Goal: Task Accomplishment & Management: Manage account settings

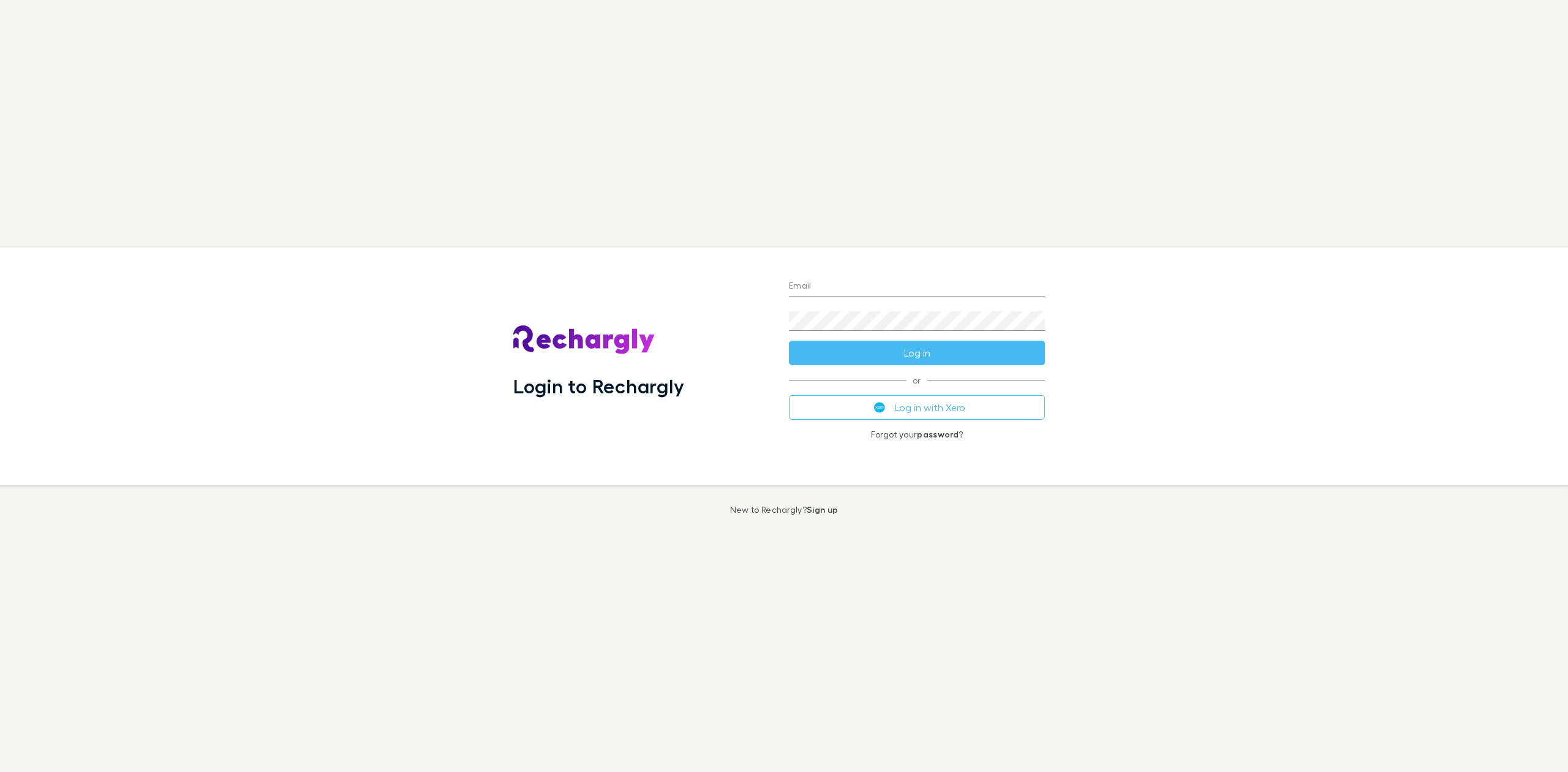
click at [819, 288] on input "Email" at bounding box center [917, 286] width 256 height 19
type input "**********"
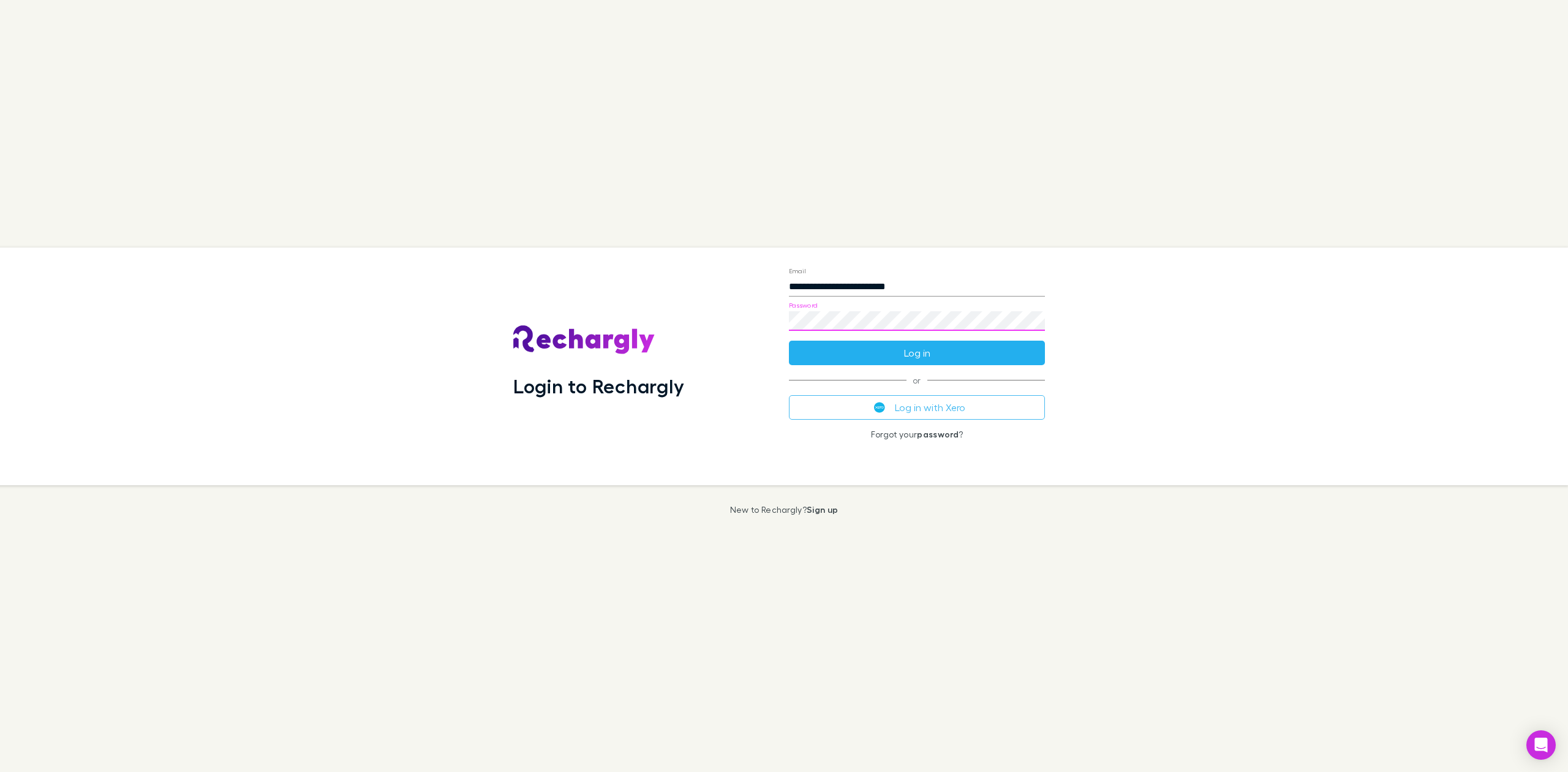
click at [874, 356] on button "Log in" at bounding box center [917, 352] width 256 height 24
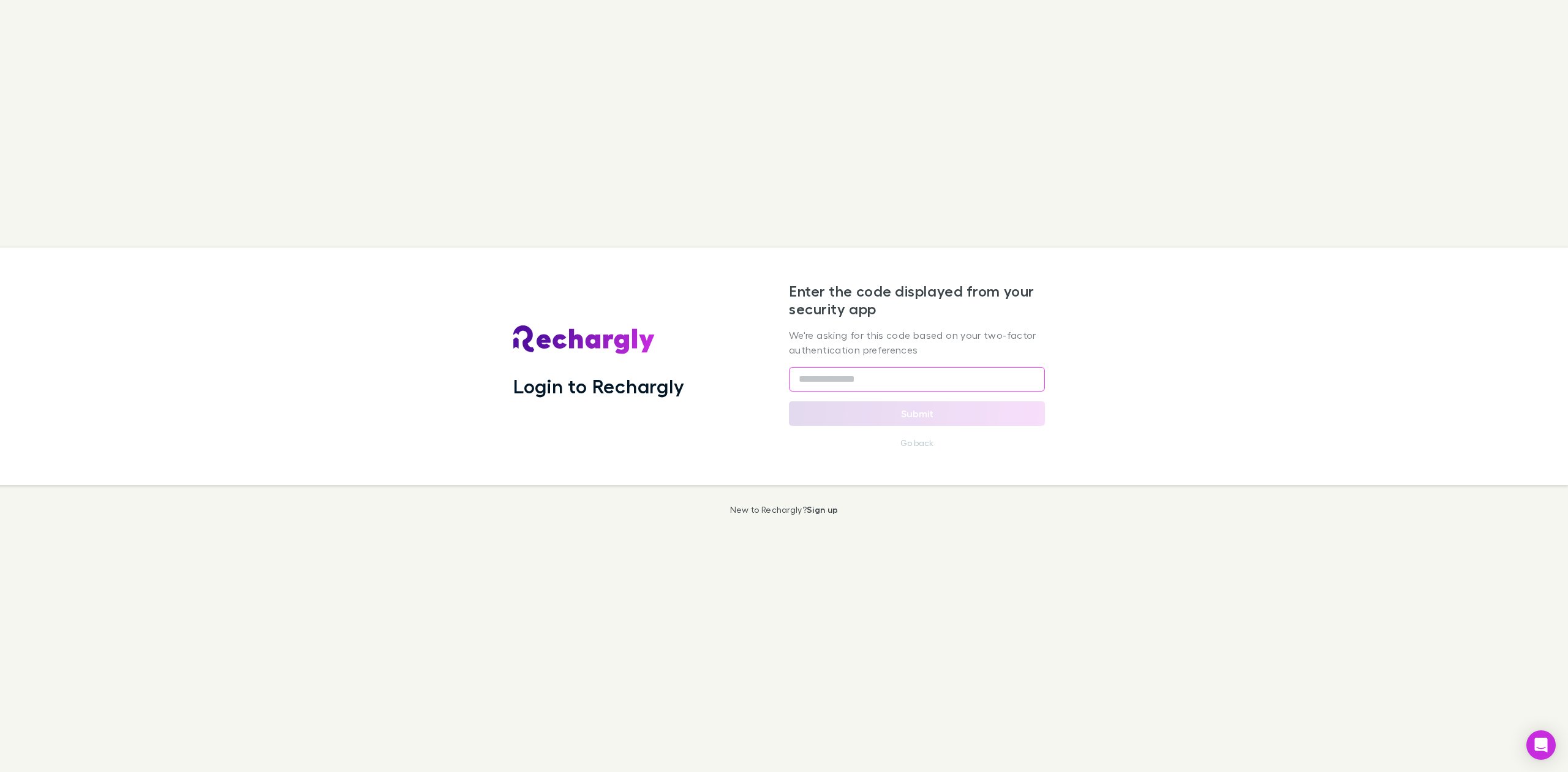
click at [868, 378] on input "text" at bounding box center [917, 378] width 256 height 24
type input "******"
click at [904, 410] on button "Submit" at bounding box center [917, 413] width 256 height 24
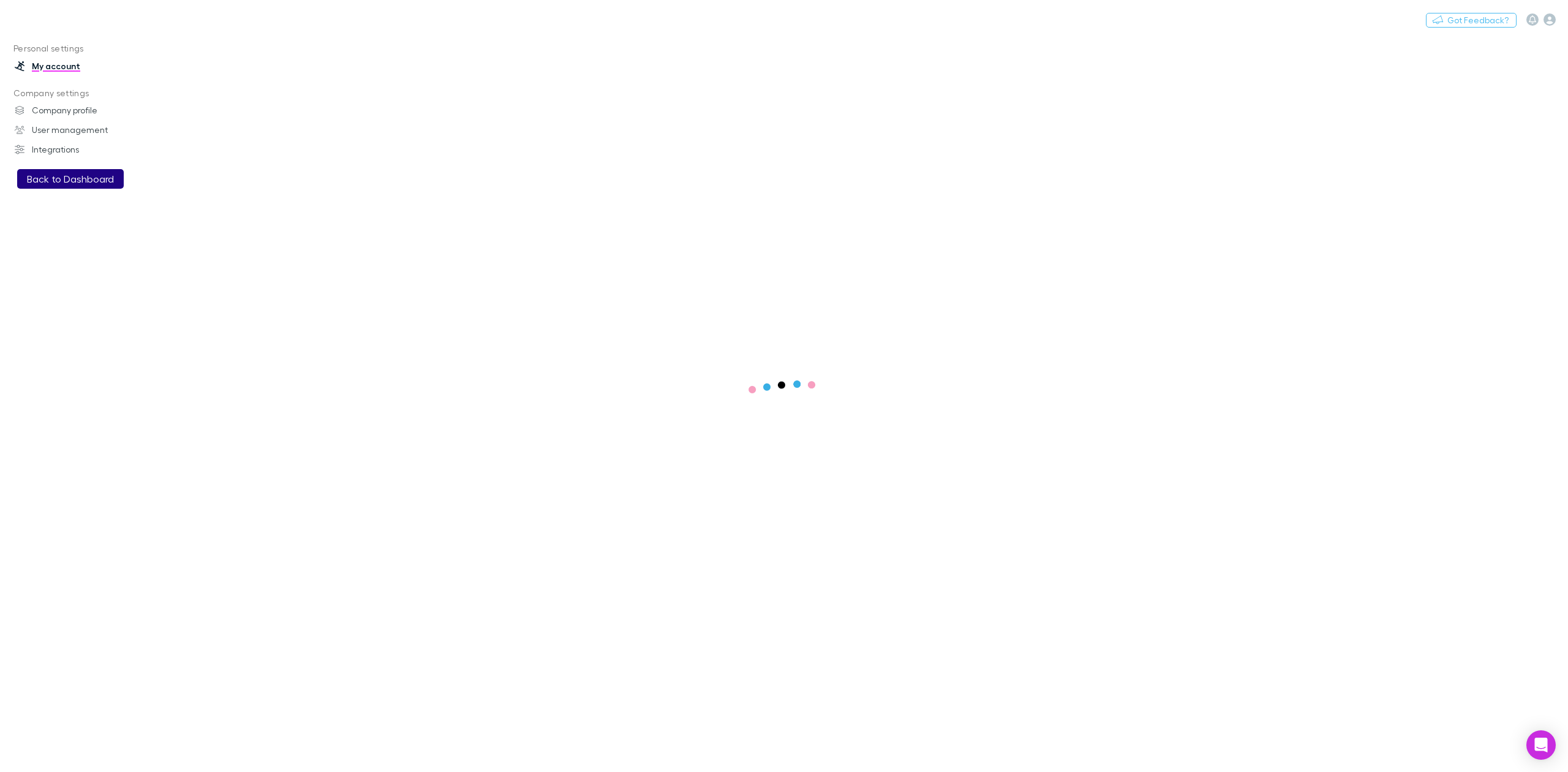
click at [108, 182] on button "Back to Dashboard" at bounding box center [70, 178] width 106 height 19
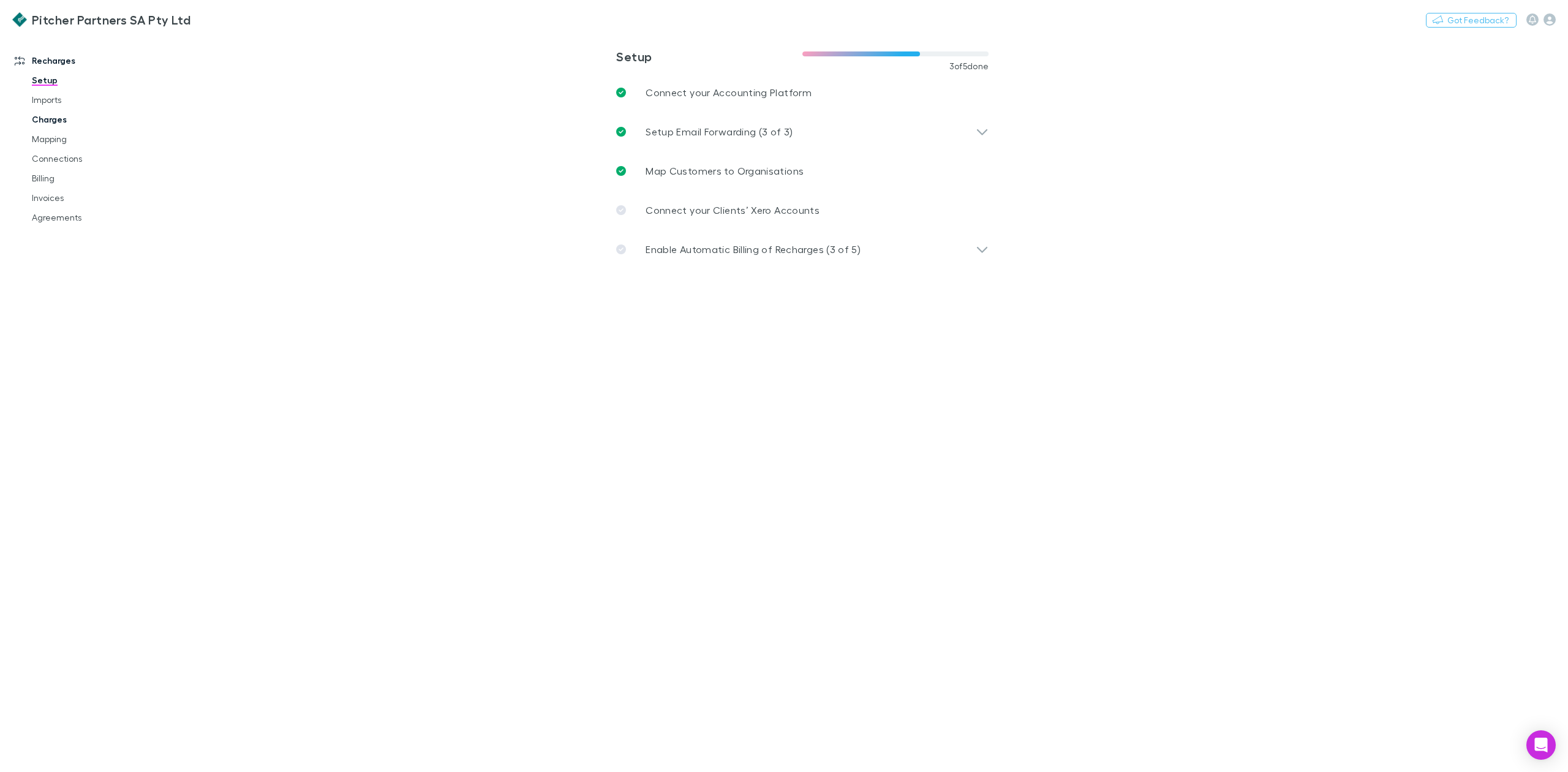
click at [55, 125] on link "Charges" at bounding box center [96, 119] width 155 height 19
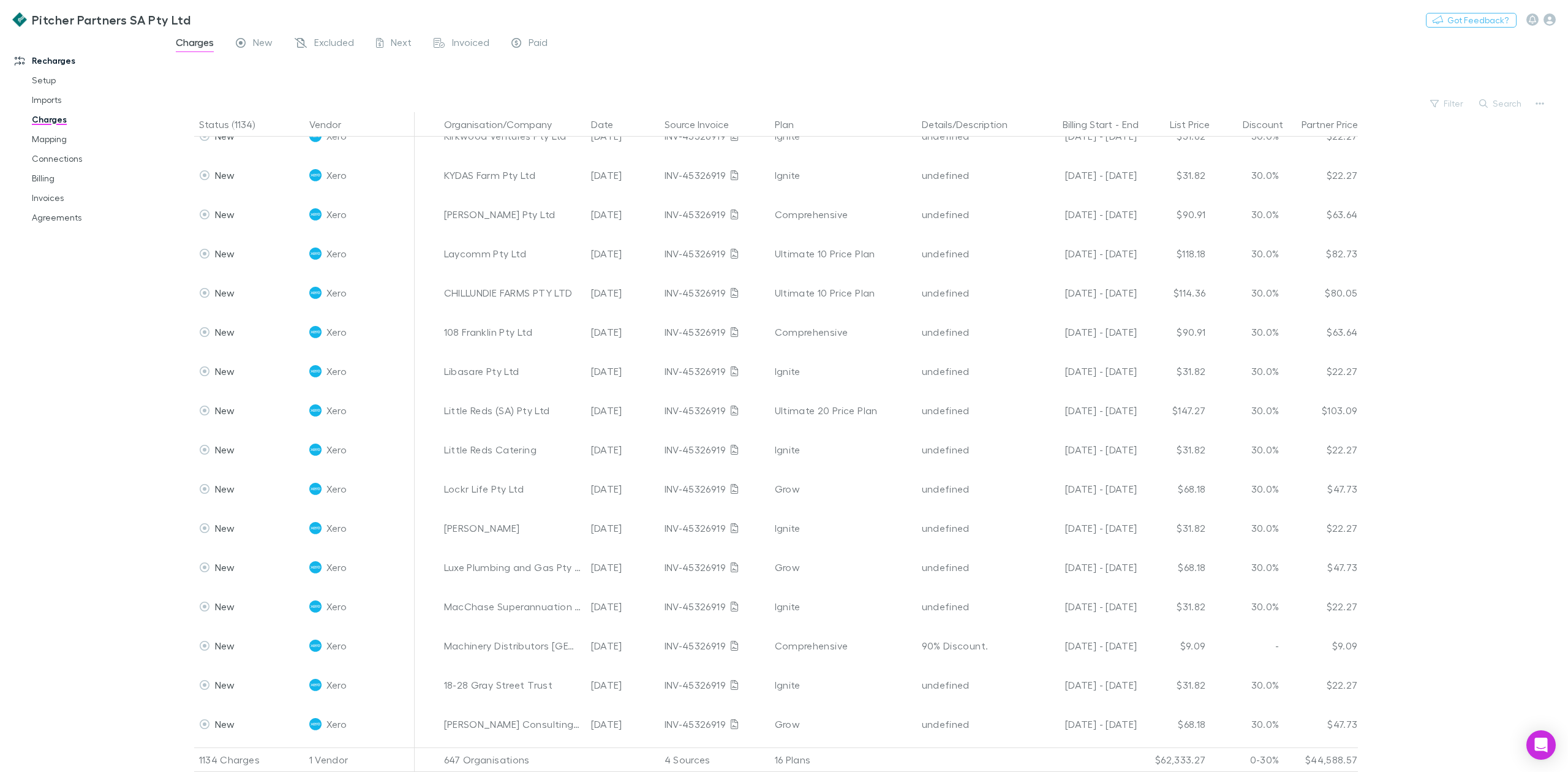
scroll to position [32709, 0]
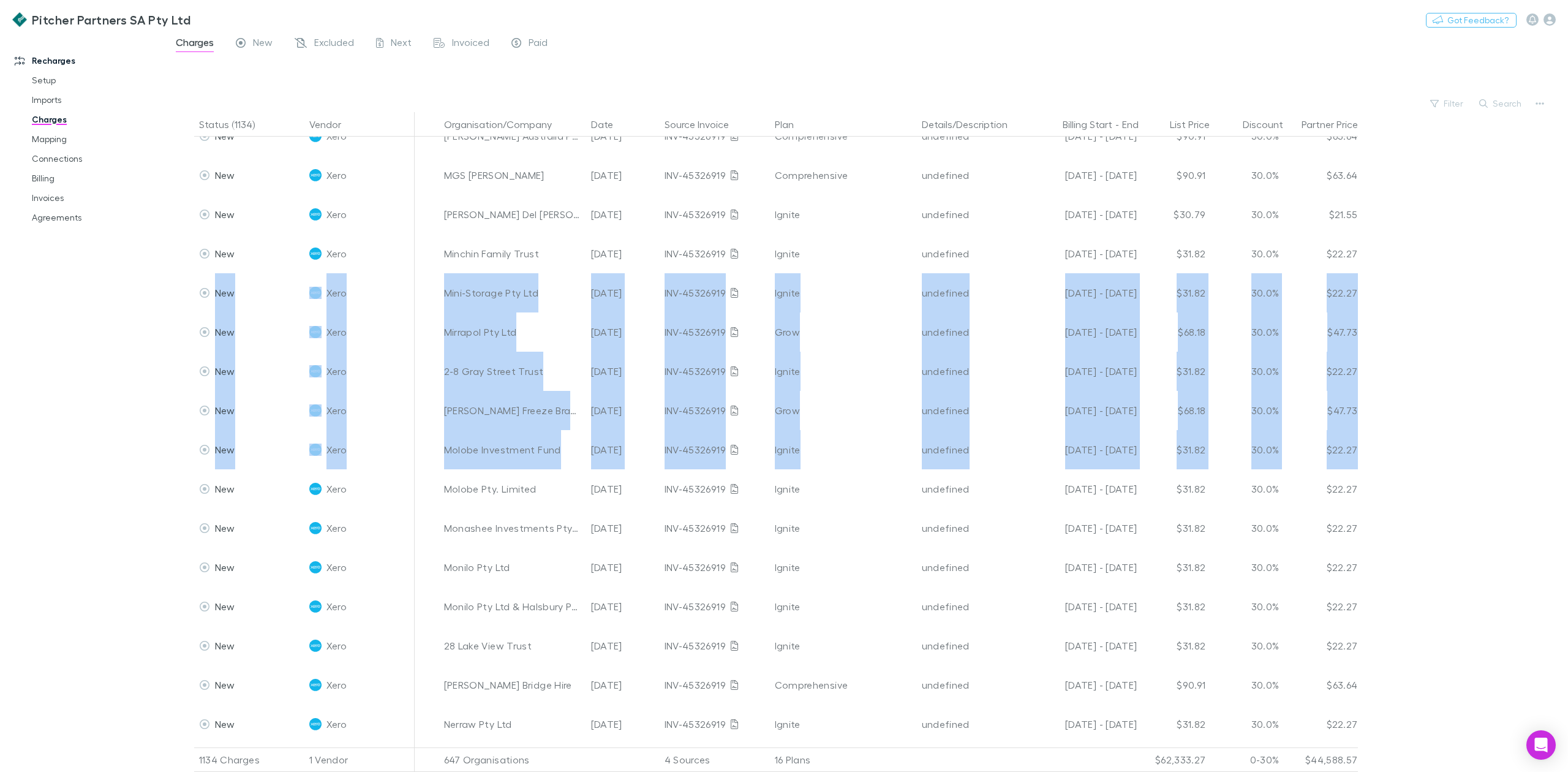
drag, startPoint x: 1565, startPoint y: 300, endPoint x: 1564, endPoint y: 482, distance: 182.0
click at [1567, 473] on div "Status (1134) Vendor Organisation/Company Date Source Invoice Plan Details/Desc…" at bounding box center [866, 442] width 1403 height 660
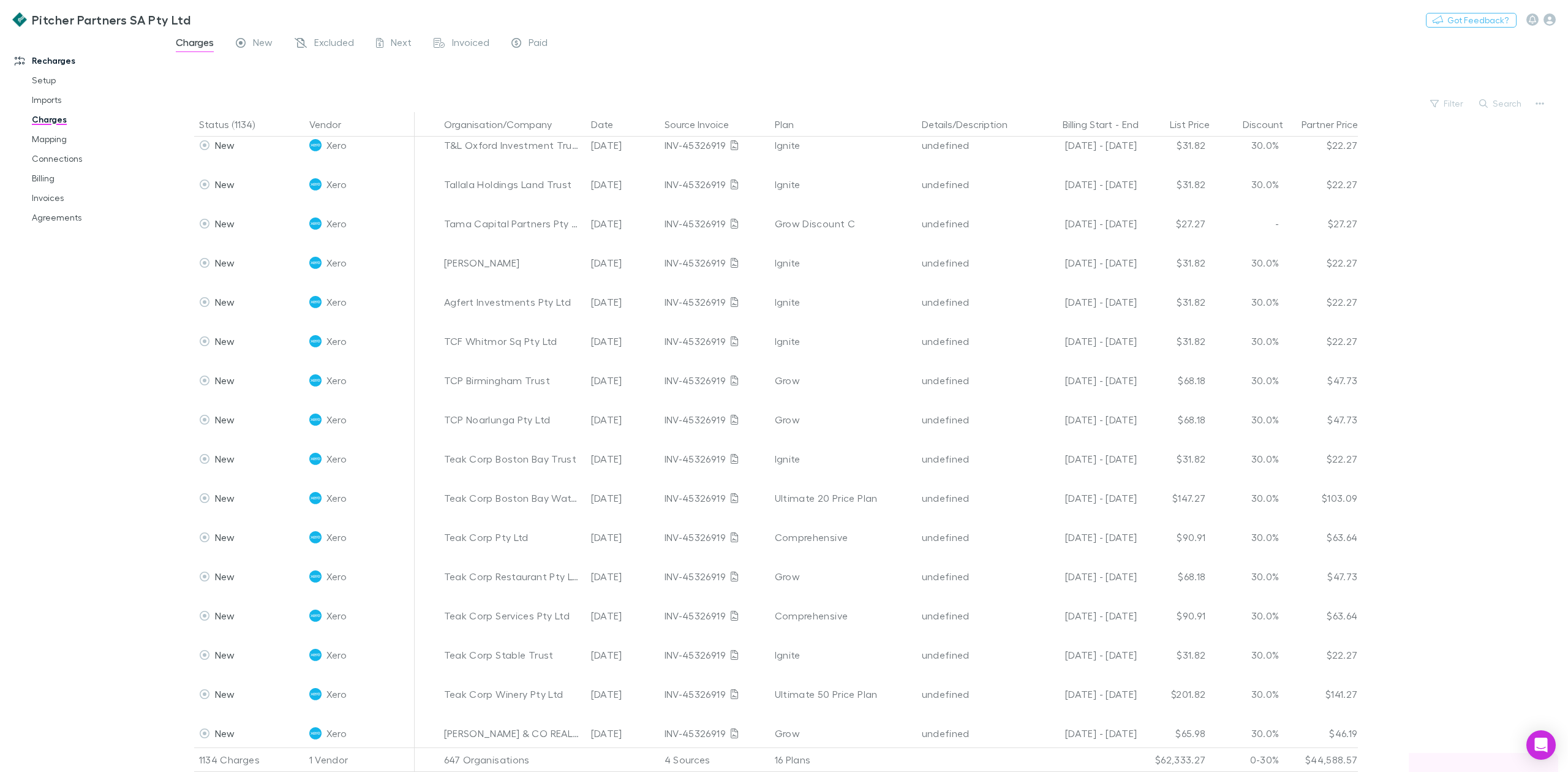
scroll to position [38589, 0]
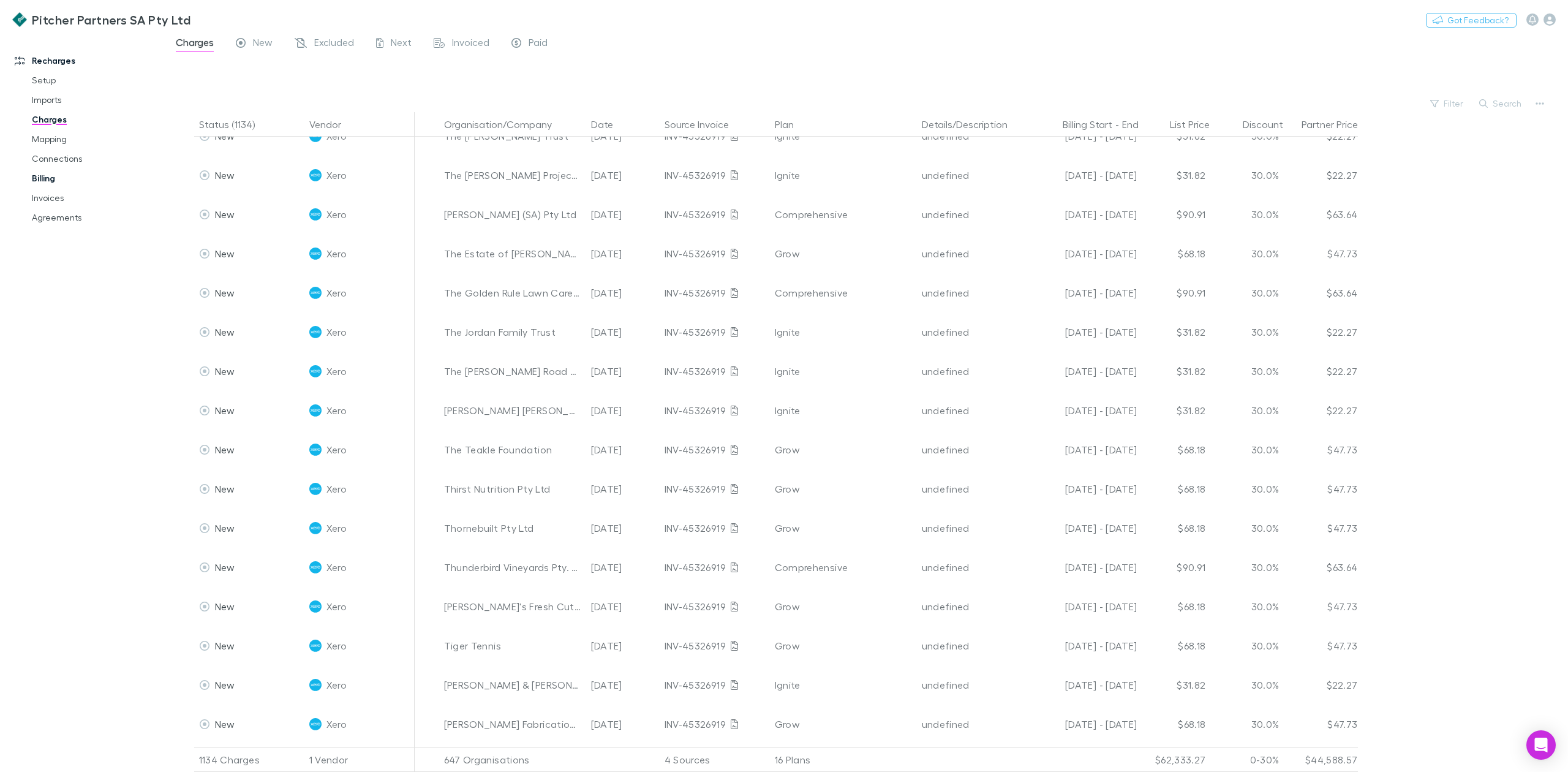
click at [40, 179] on link "Billing" at bounding box center [96, 177] width 155 height 19
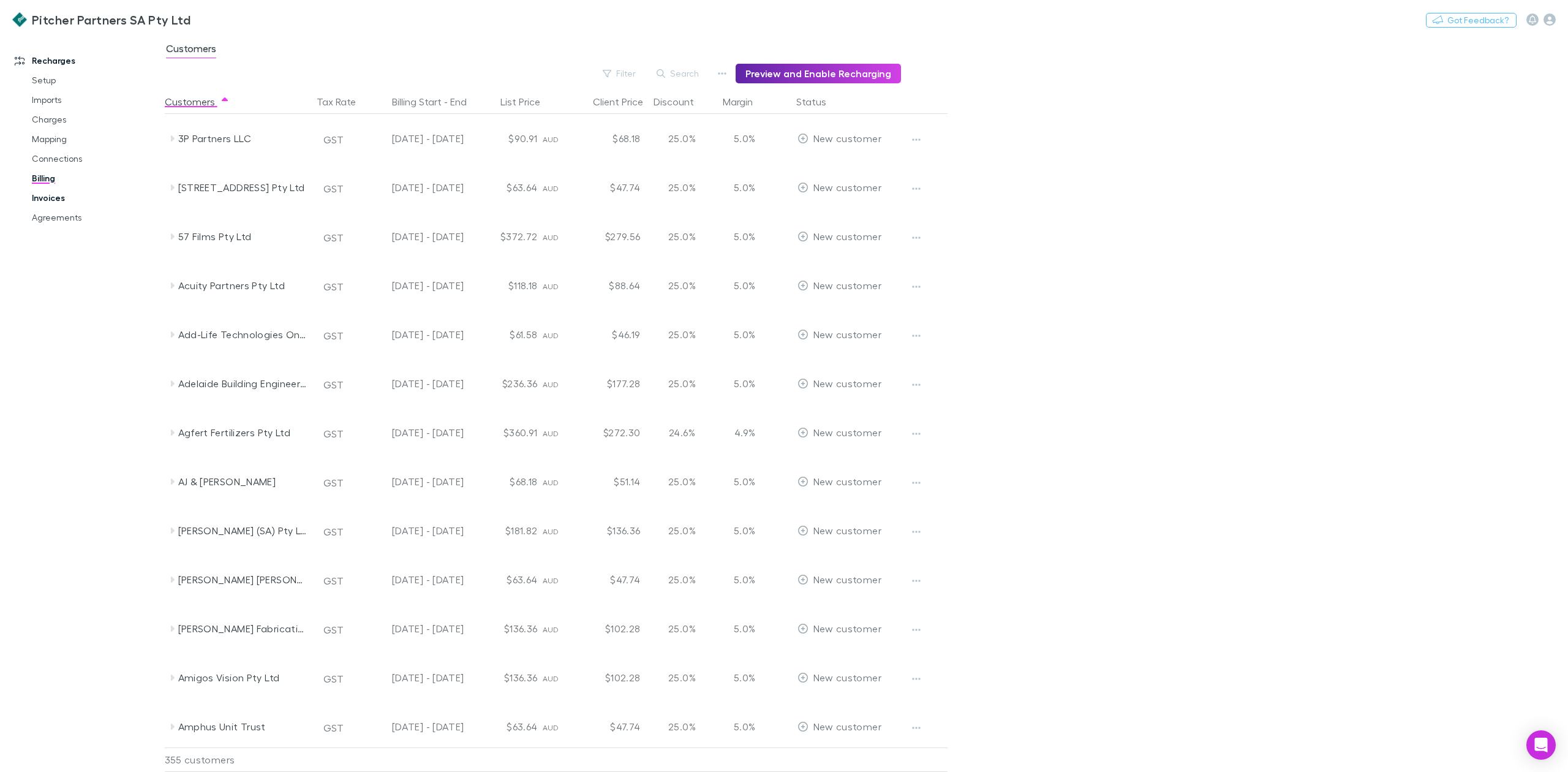
click at [44, 197] on link "Invoices" at bounding box center [96, 198] width 155 height 19
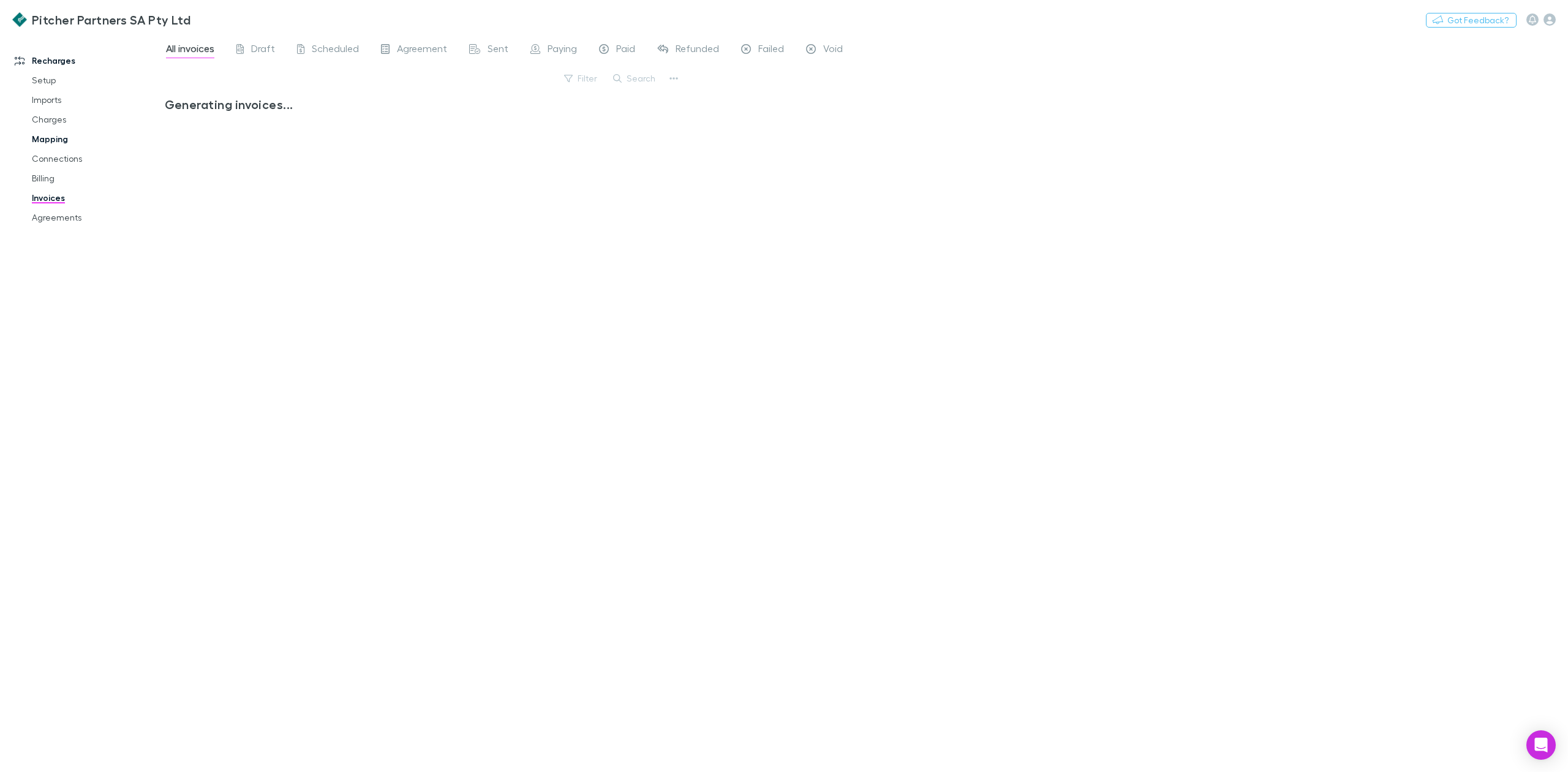
click at [49, 137] on link "Mapping" at bounding box center [96, 139] width 155 height 19
click at [52, 158] on link "Connections" at bounding box center [96, 158] width 155 height 19
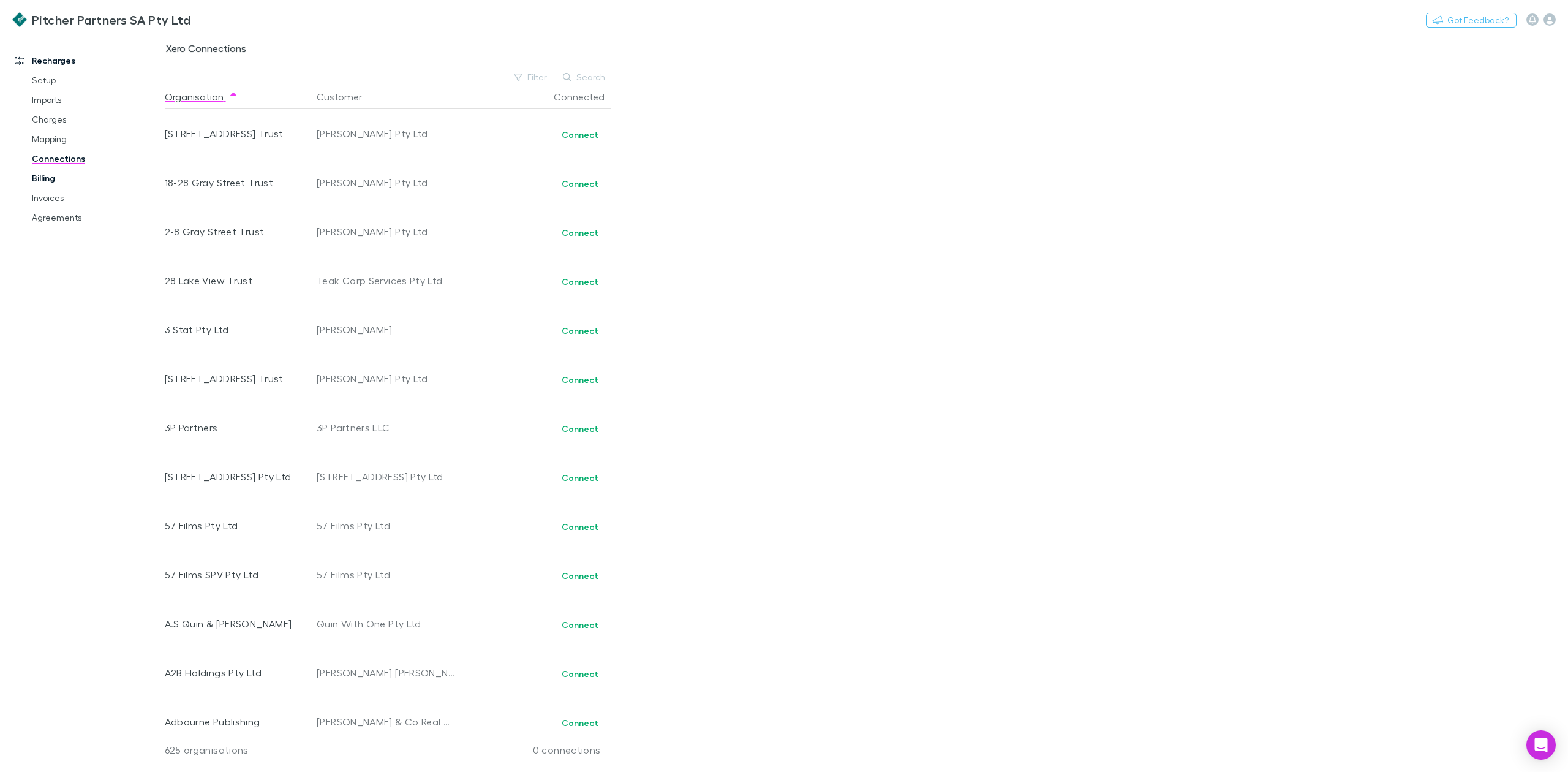
click at [55, 175] on link "Billing" at bounding box center [96, 177] width 155 height 19
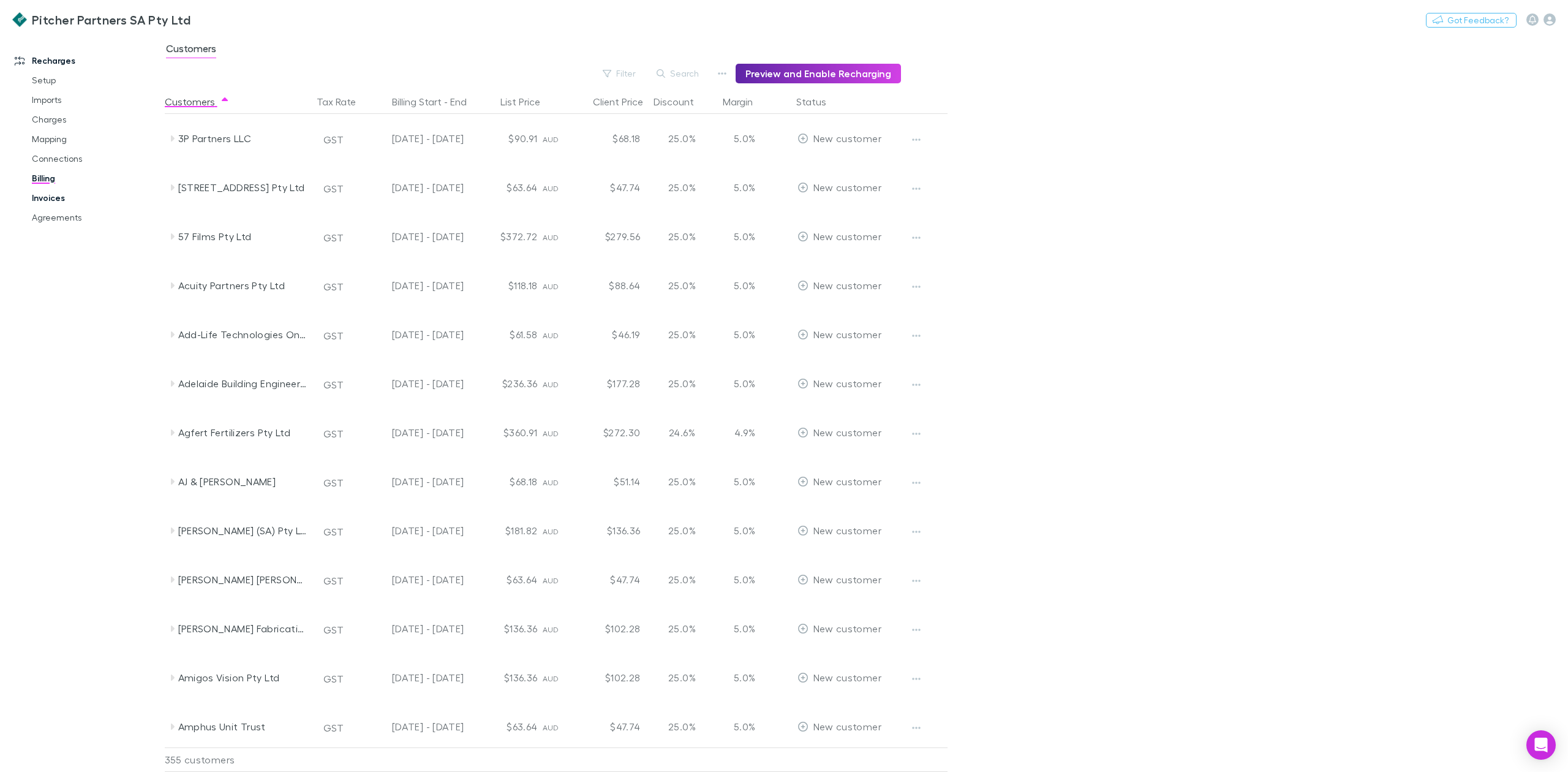
click at [59, 199] on link "Invoices" at bounding box center [96, 198] width 155 height 19
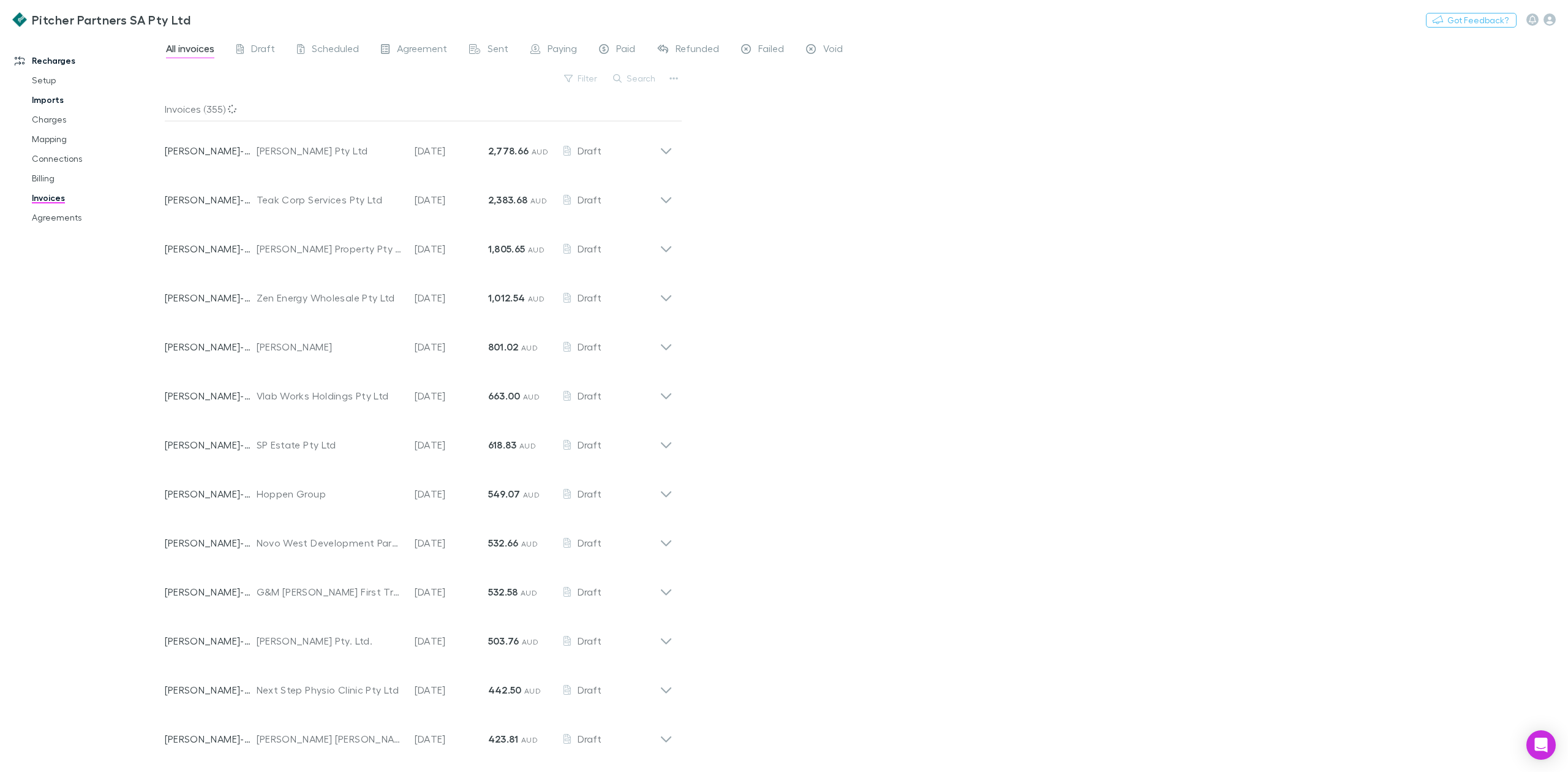
click at [52, 104] on link "Imports" at bounding box center [96, 100] width 155 height 19
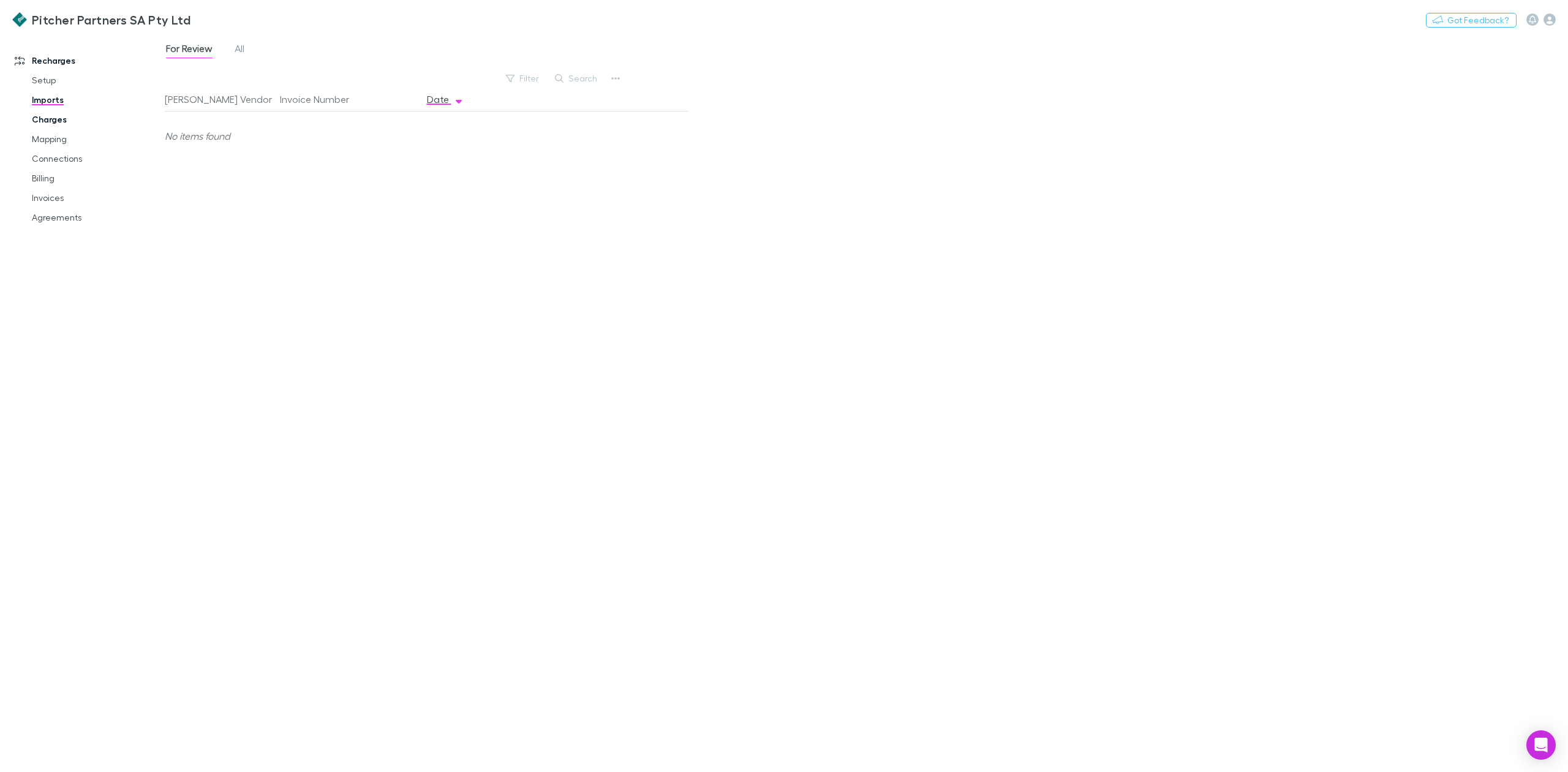
click at [57, 122] on link "Charges" at bounding box center [96, 119] width 155 height 19
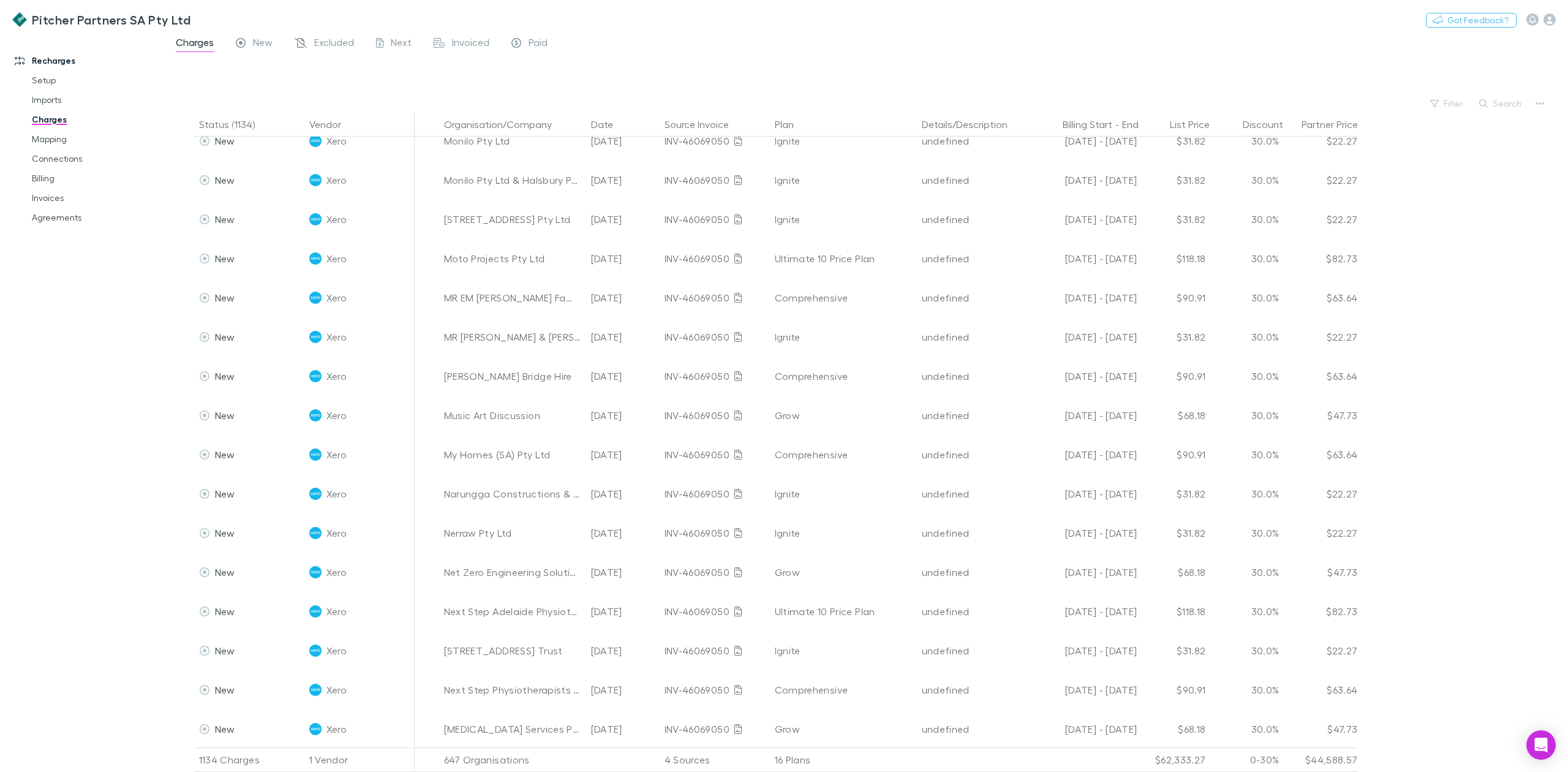
scroll to position [13111, 0]
click at [50, 179] on link "Billing" at bounding box center [96, 177] width 155 height 19
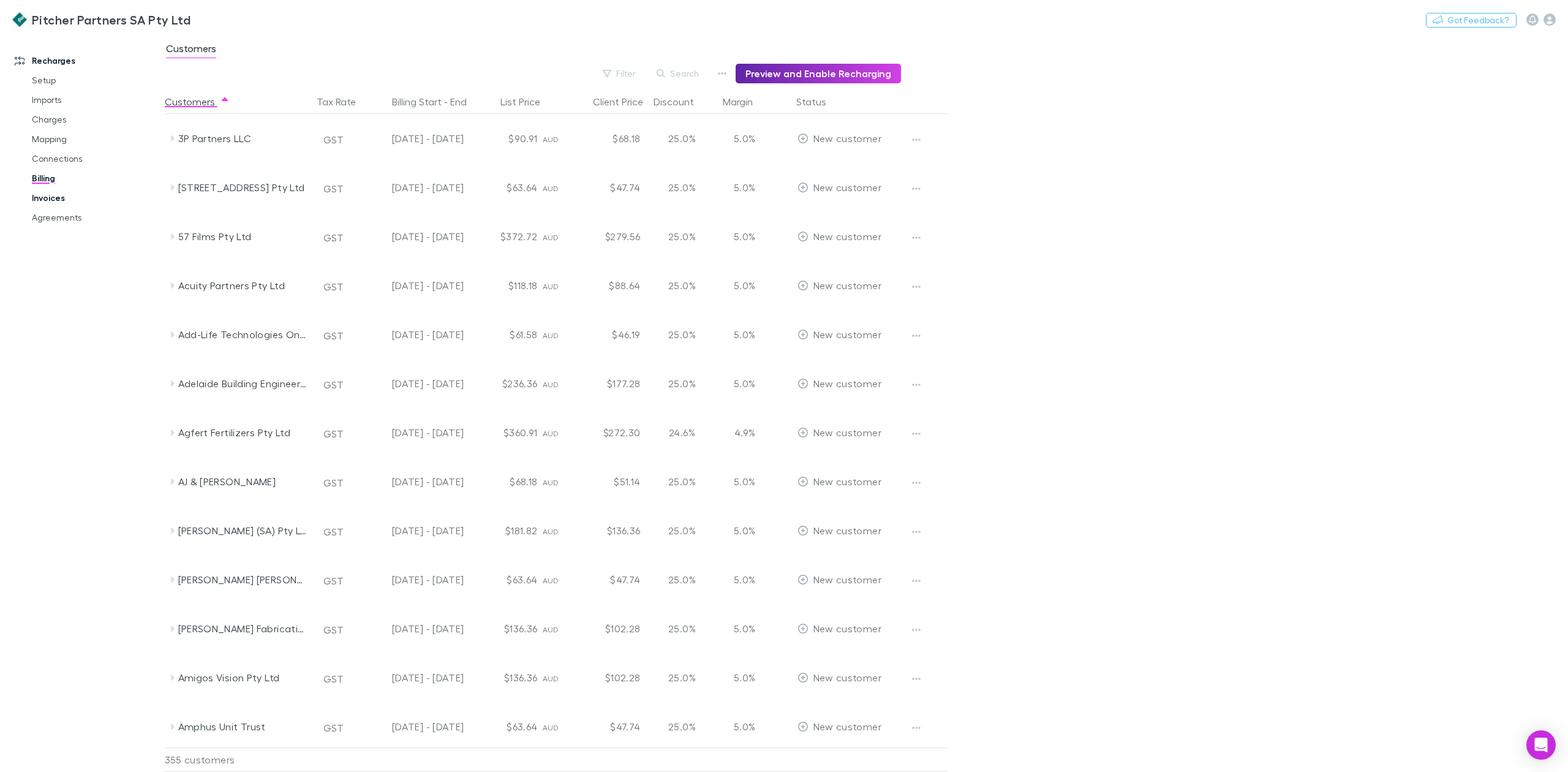
click at [41, 199] on link "Invoices" at bounding box center [96, 198] width 155 height 19
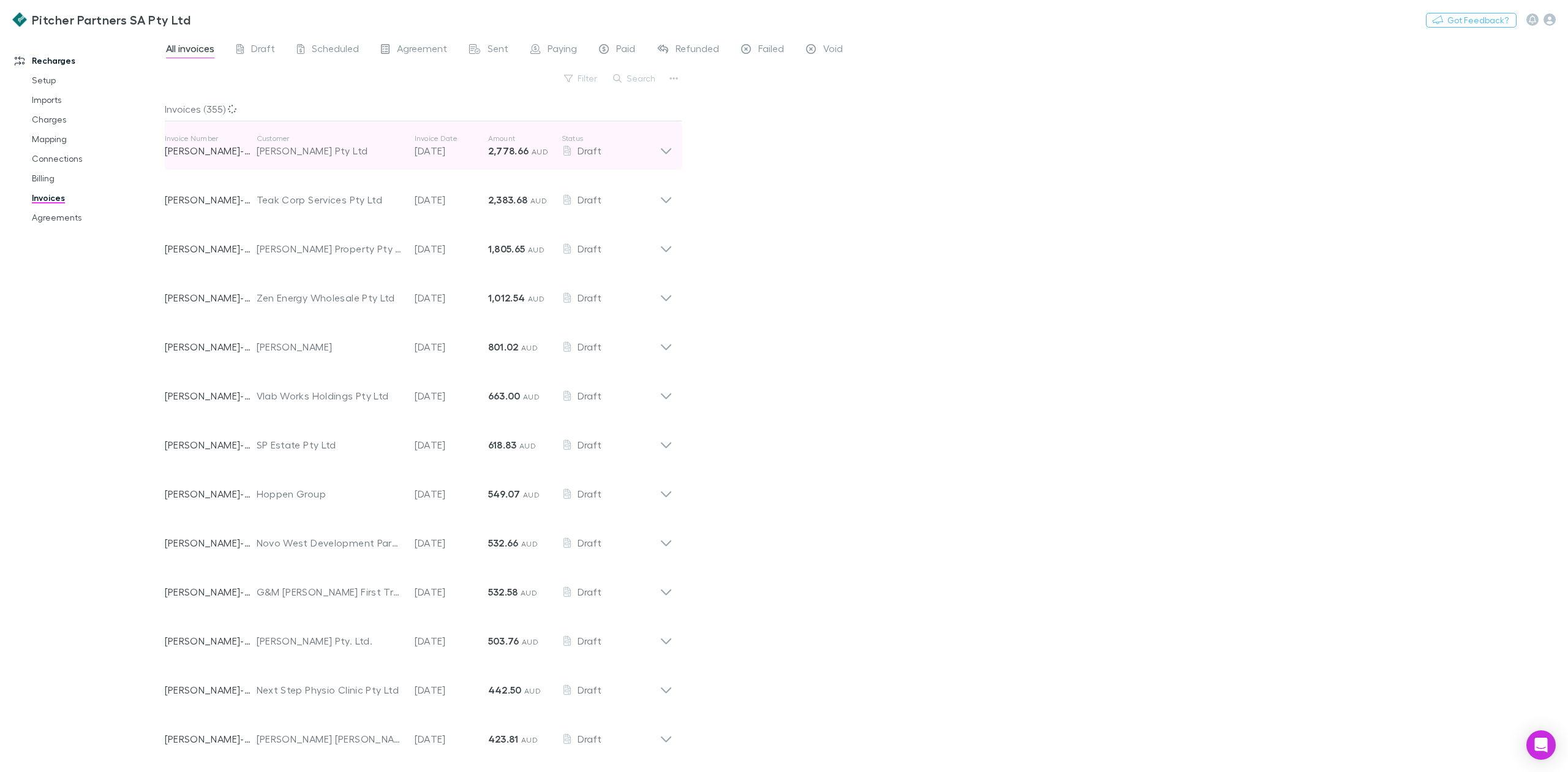
click at [669, 150] on icon at bounding box center [666, 150] width 10 height 6
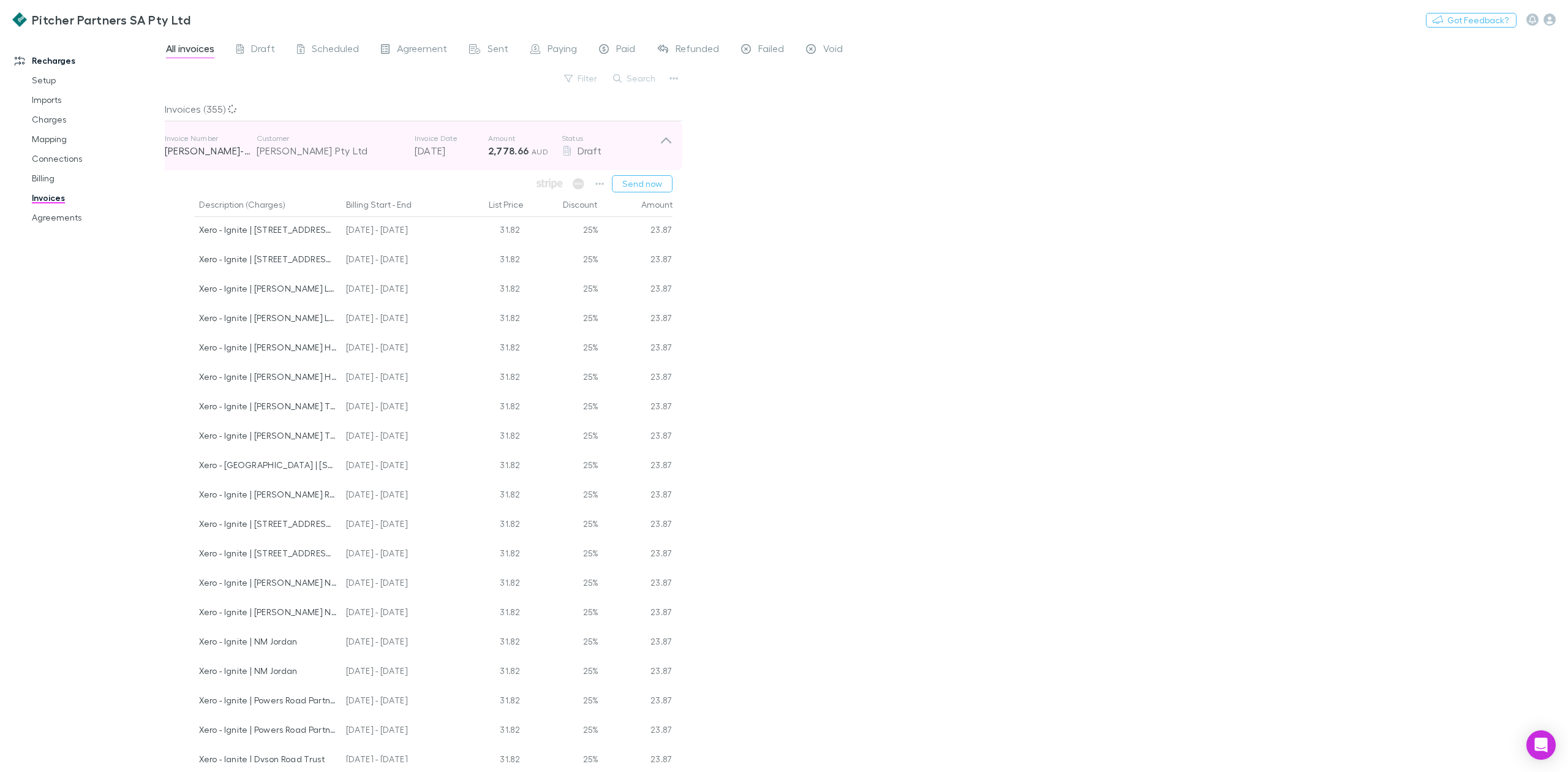
click at [669, 150] on icon at bounding box center [666, 145] width 13 height 24
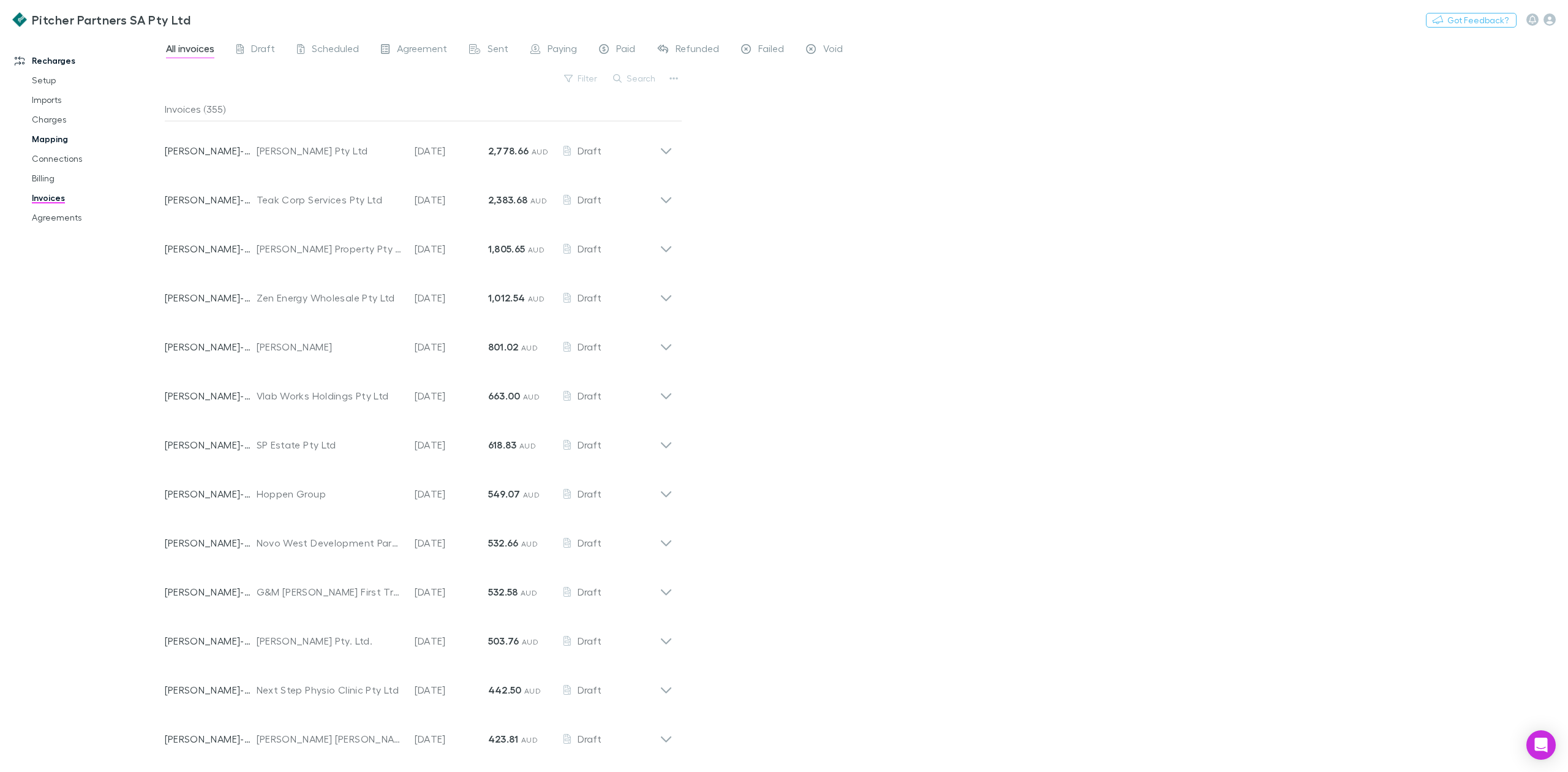
click at [40, 136] on link "Mapping" at bounding box center [96, 139] width 155 height 19
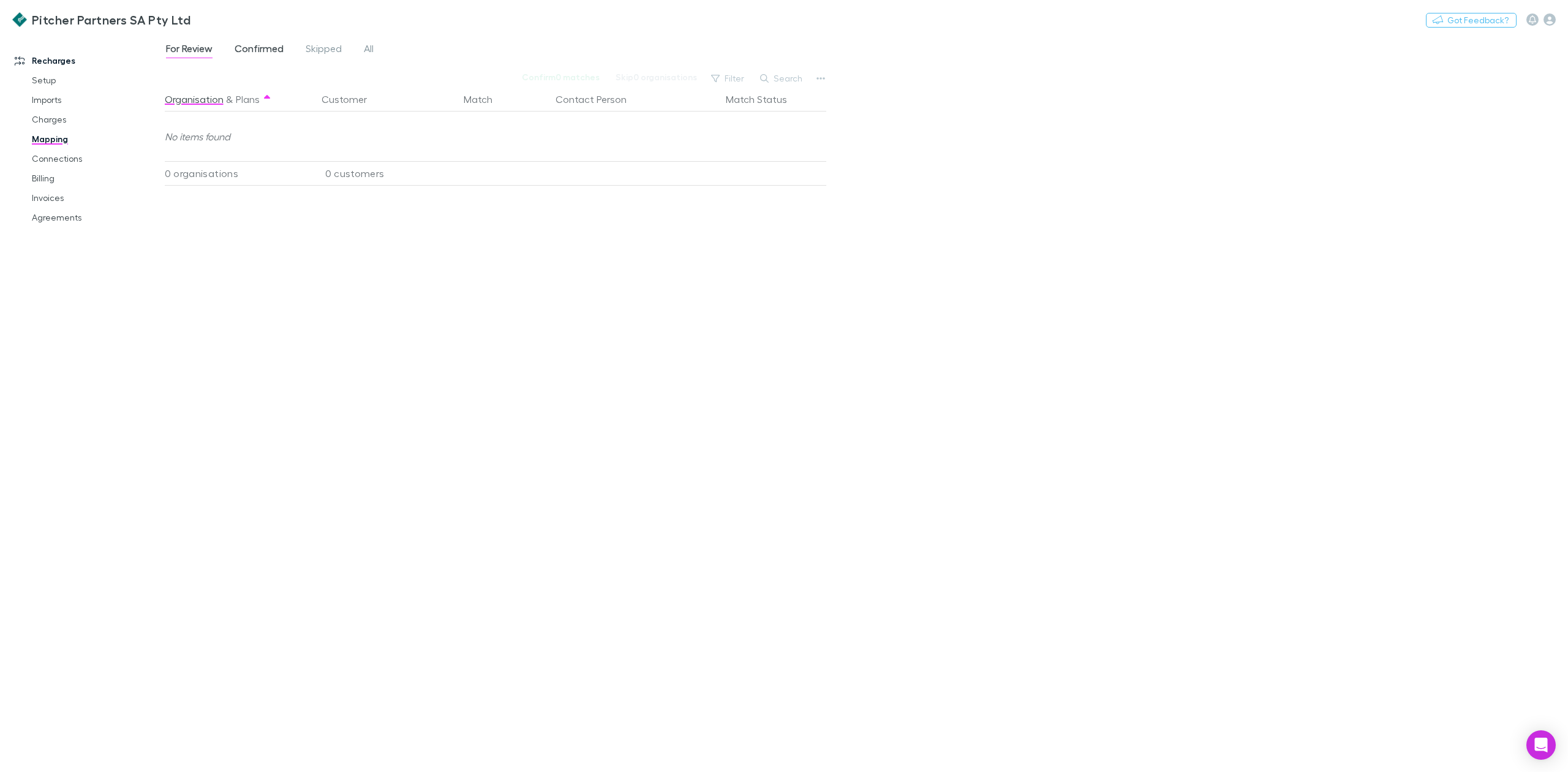
click at [255, 41] on link "Confirmed" at bounding box center [259, 50] width 52 height 19
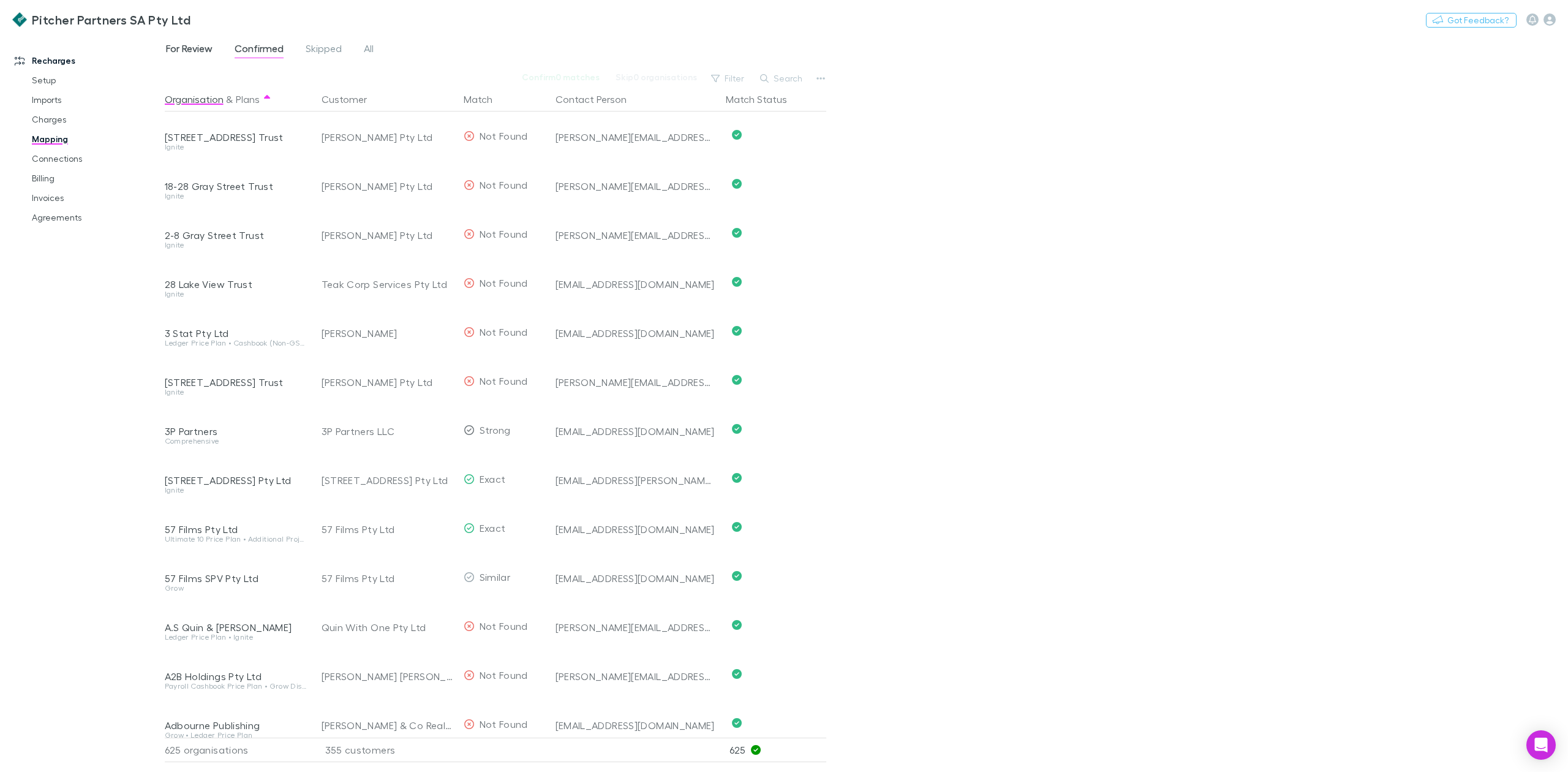
click at [186, 46] on span "For Review" at bounding box center [188, 50] width 46 height 16
